Goal: Task Accomplishment & Management: Use online tool/utility

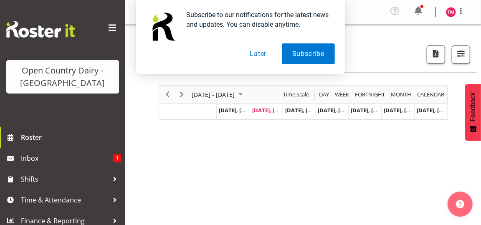
click at [259, 54] on button "Later" at bounding box center [258, 53] width 38 height 21
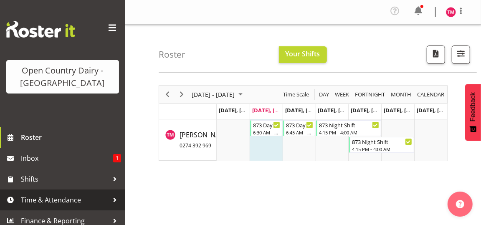
click at [71, 201] on span "Time & Attendance" at bounding box center [65, 200] width 88 height 13
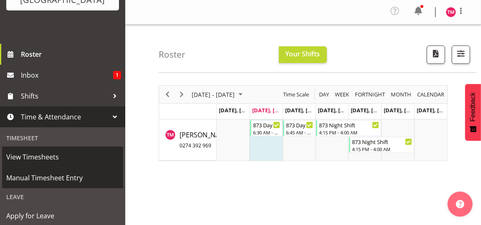
scroll to position [83, 0]
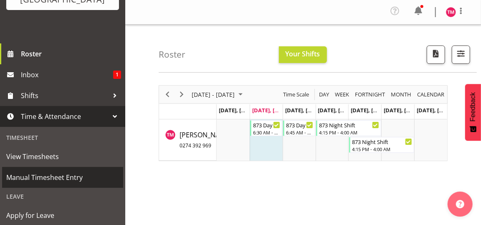
click at [73, 177] on span "Manual Timesheet Entry" at bounding box center [62, 177] width 113 height 13
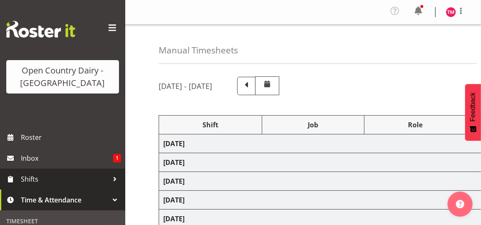
select select "80518"
select select "80498"
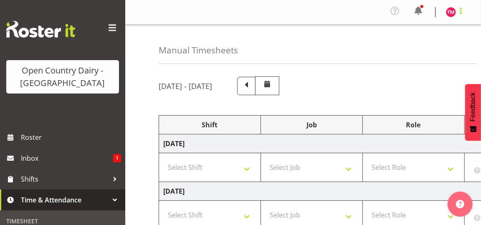
click at [462, 10] on span at bounding box center [461, 11] width 10 height 10
click at [418, 45] on link "Log Out" at bounding box center [426, 45] width 80 height 15
